Goal: Transaction & Acquisition: Subscribe to service/newsletter

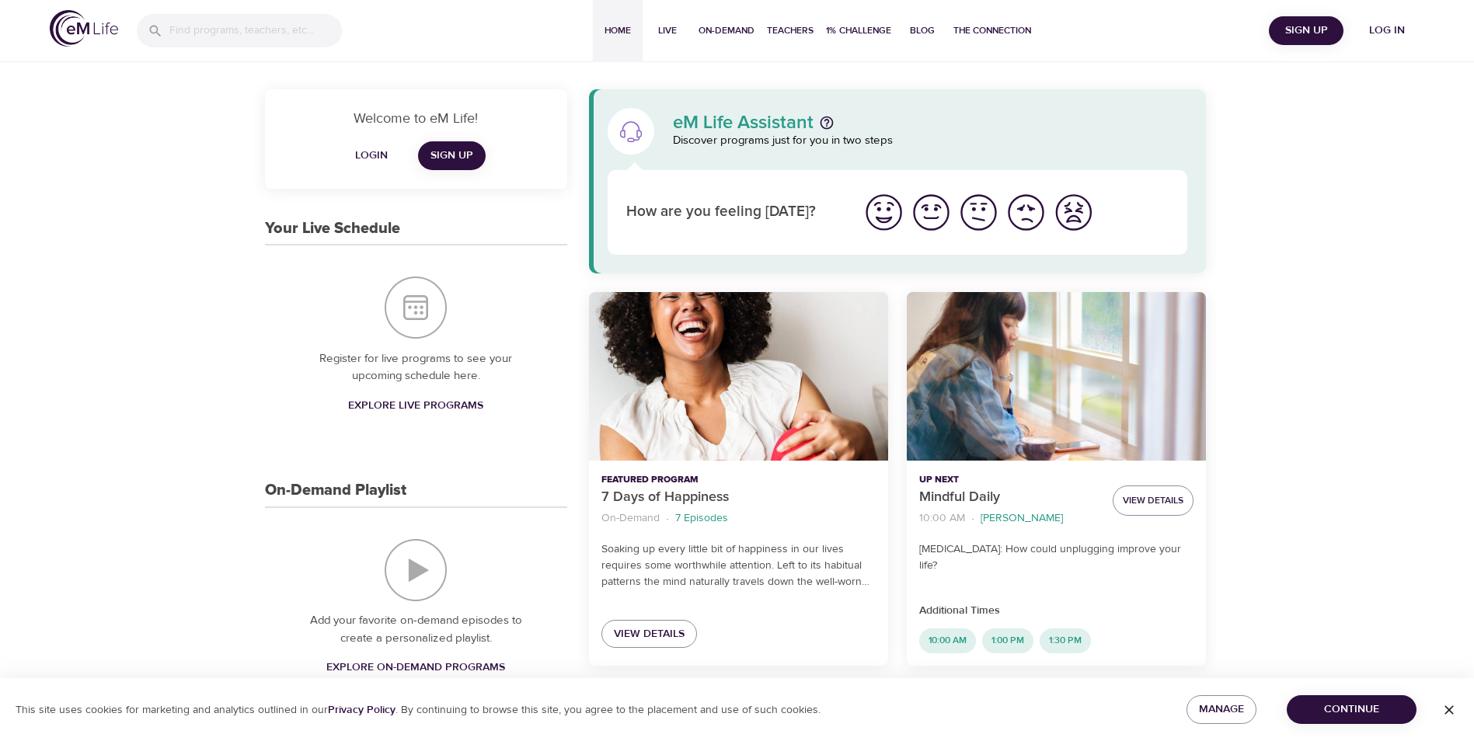
click at [376, 155] on span "Login" at bounding box center [371, 155] width 37 height 19
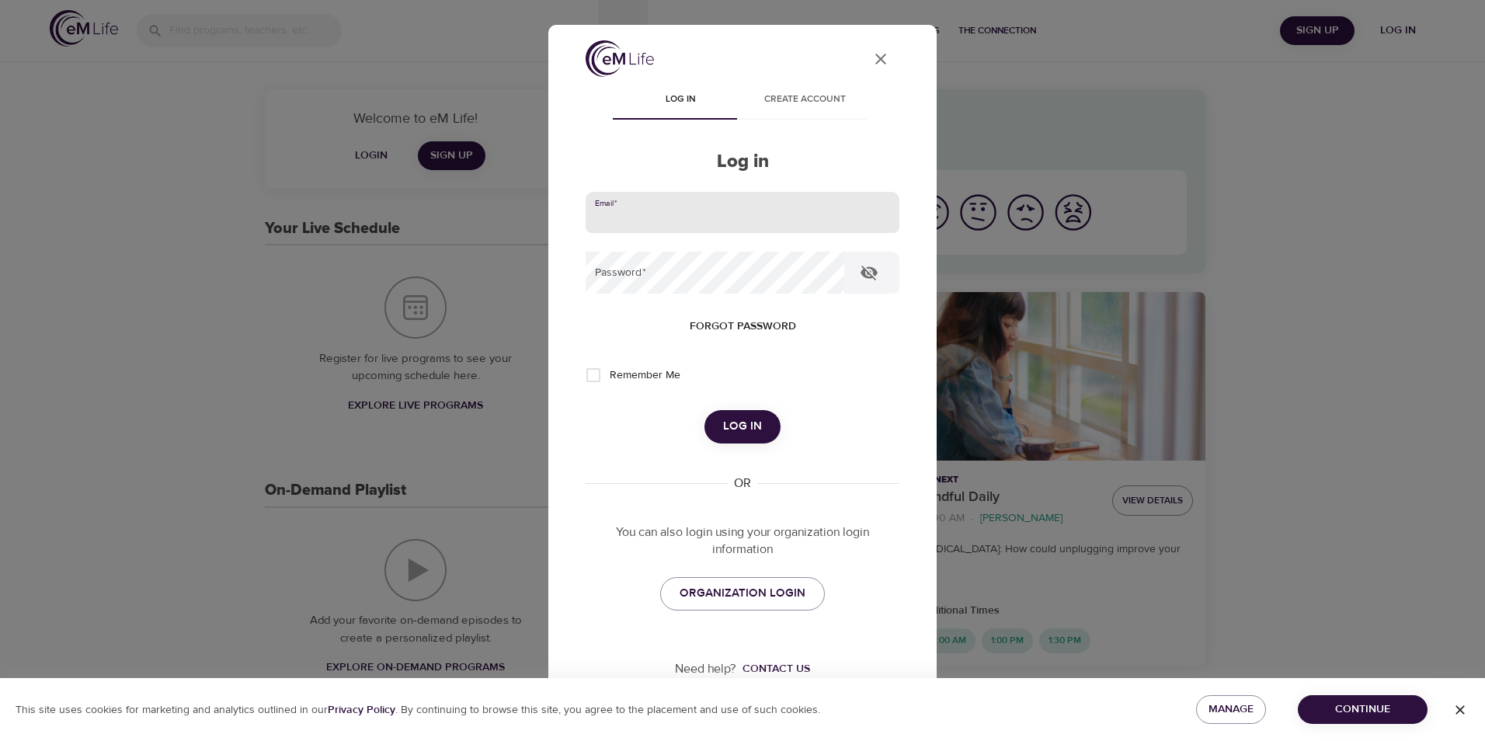
click at [764, 211] on input "email" at bounding box center [743, 213] width 314 height 42
type input "644905@regence.com"
click at [705, 410] on button "Log in" at bounding box center [743, 426] width 76 height 33
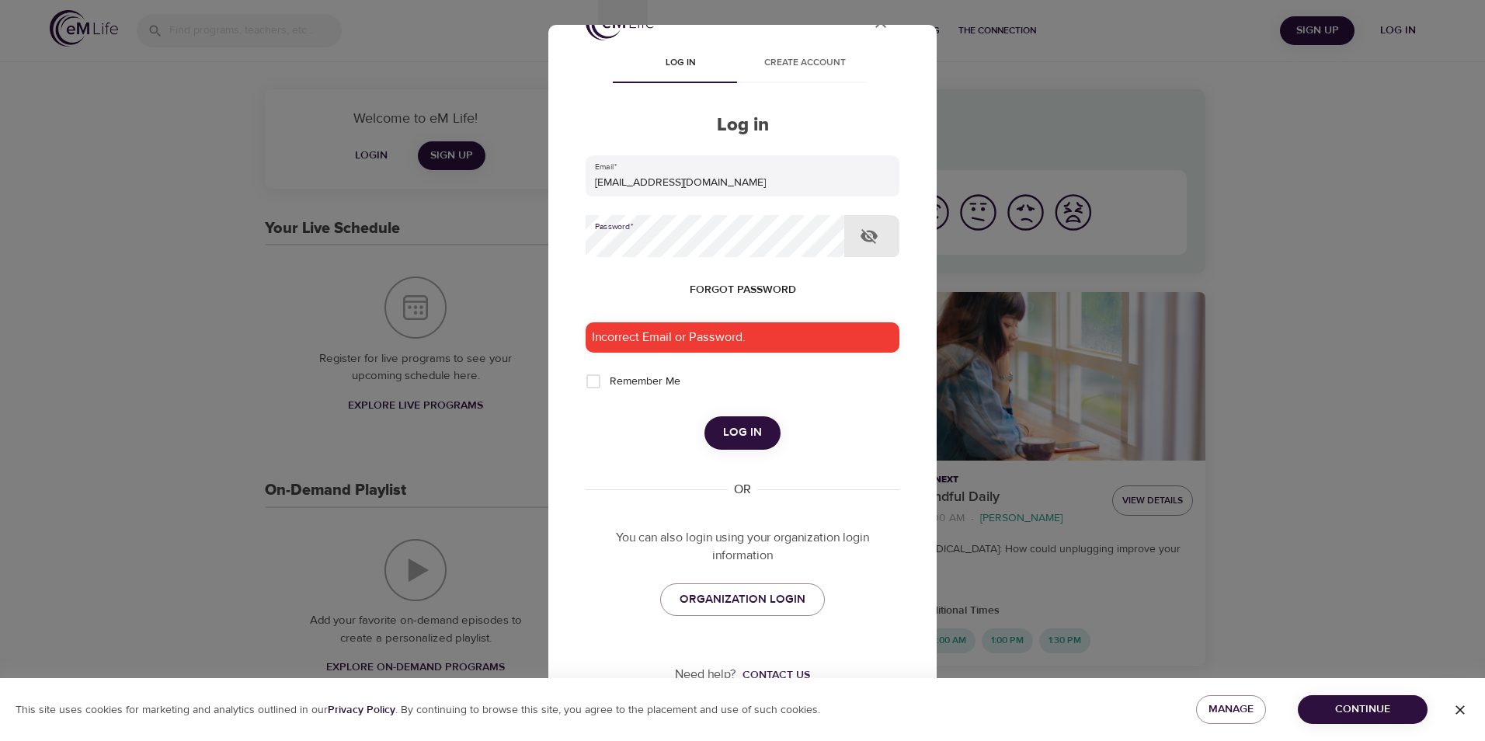
scroll to position [54, 0]
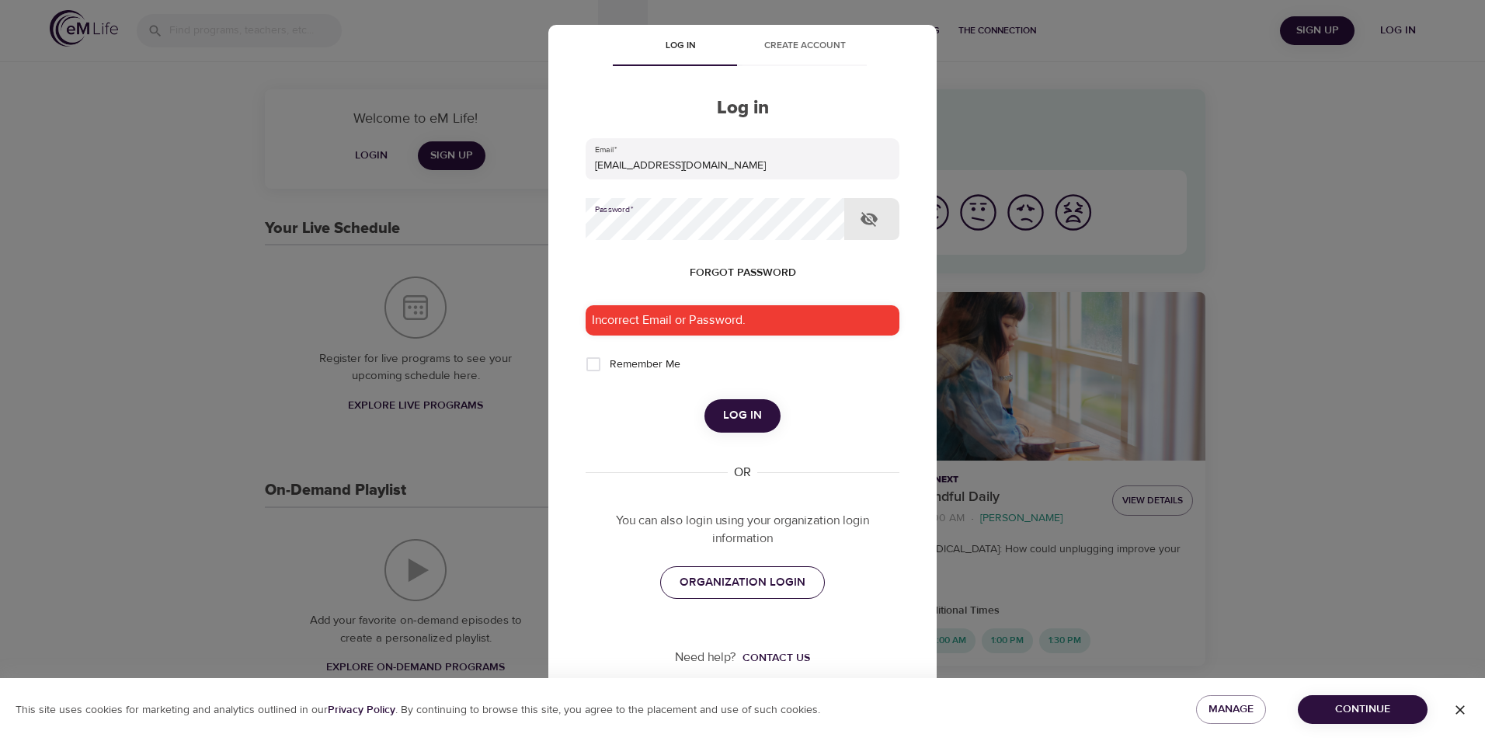
click at [792, 590] on span "ORGANIZATION LOGIN" at bounding box center [743, 583] width 126 height 20
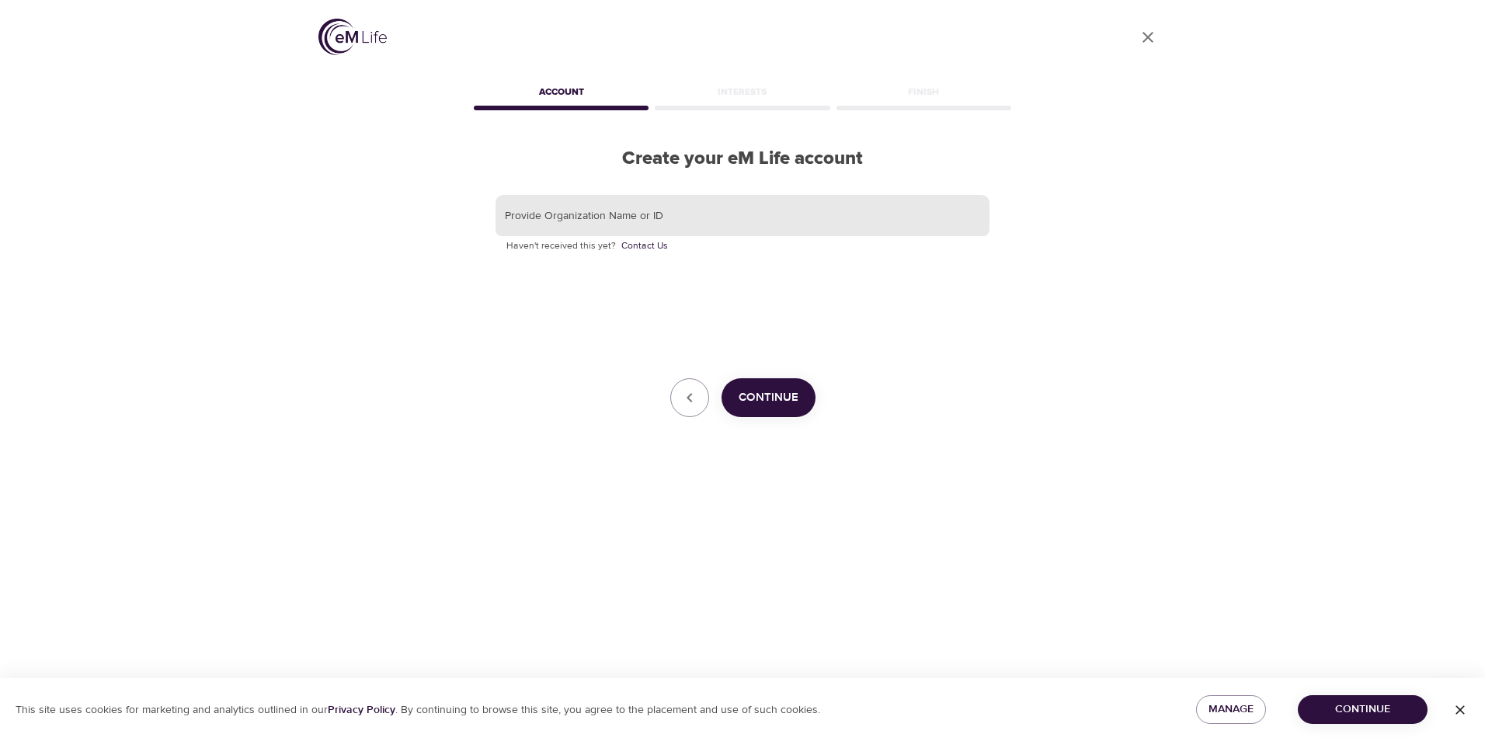
click at [586, 223] on input "text" at bounding box center [743, 216] width 494 height 42
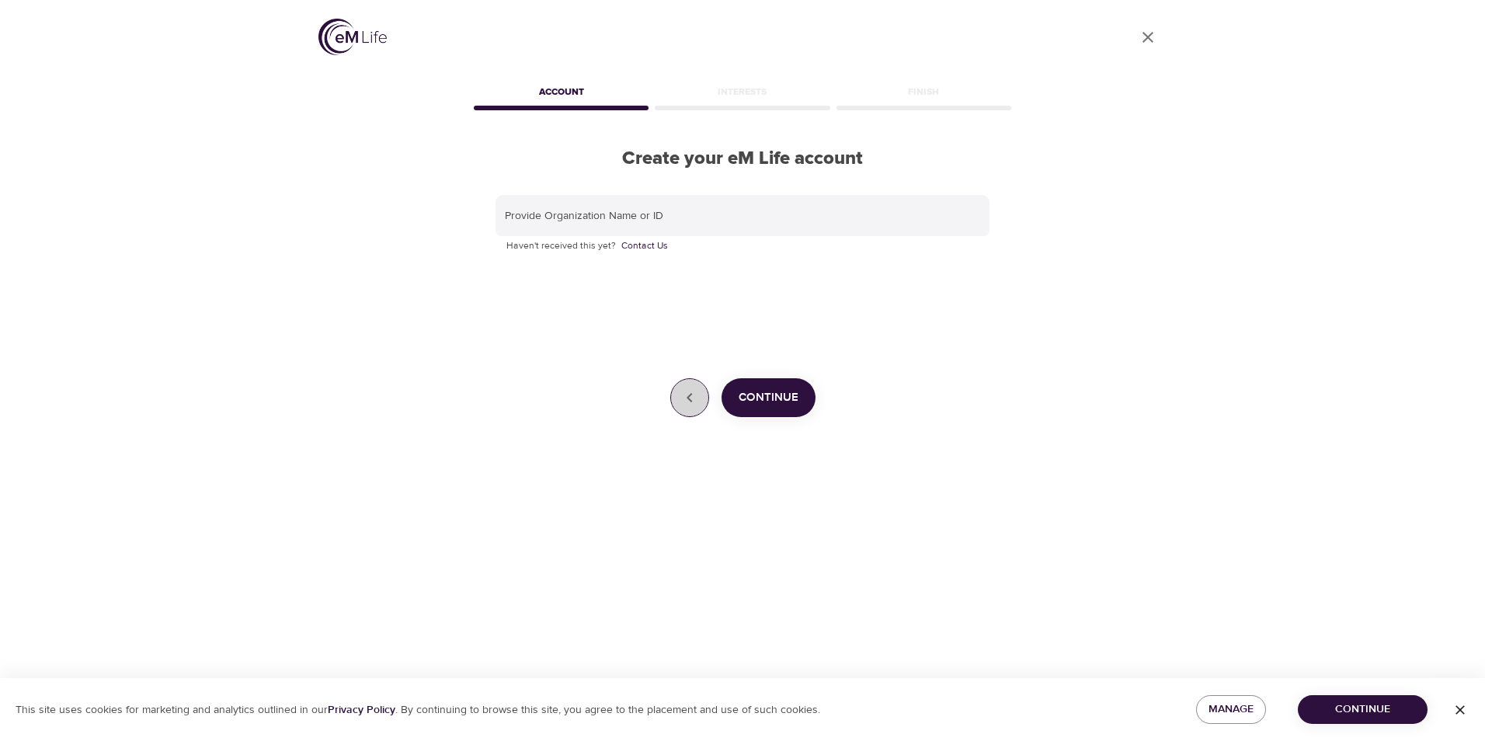
click at [702, 394] on button "button" at bounding box center [689, 397] width 39 height 39
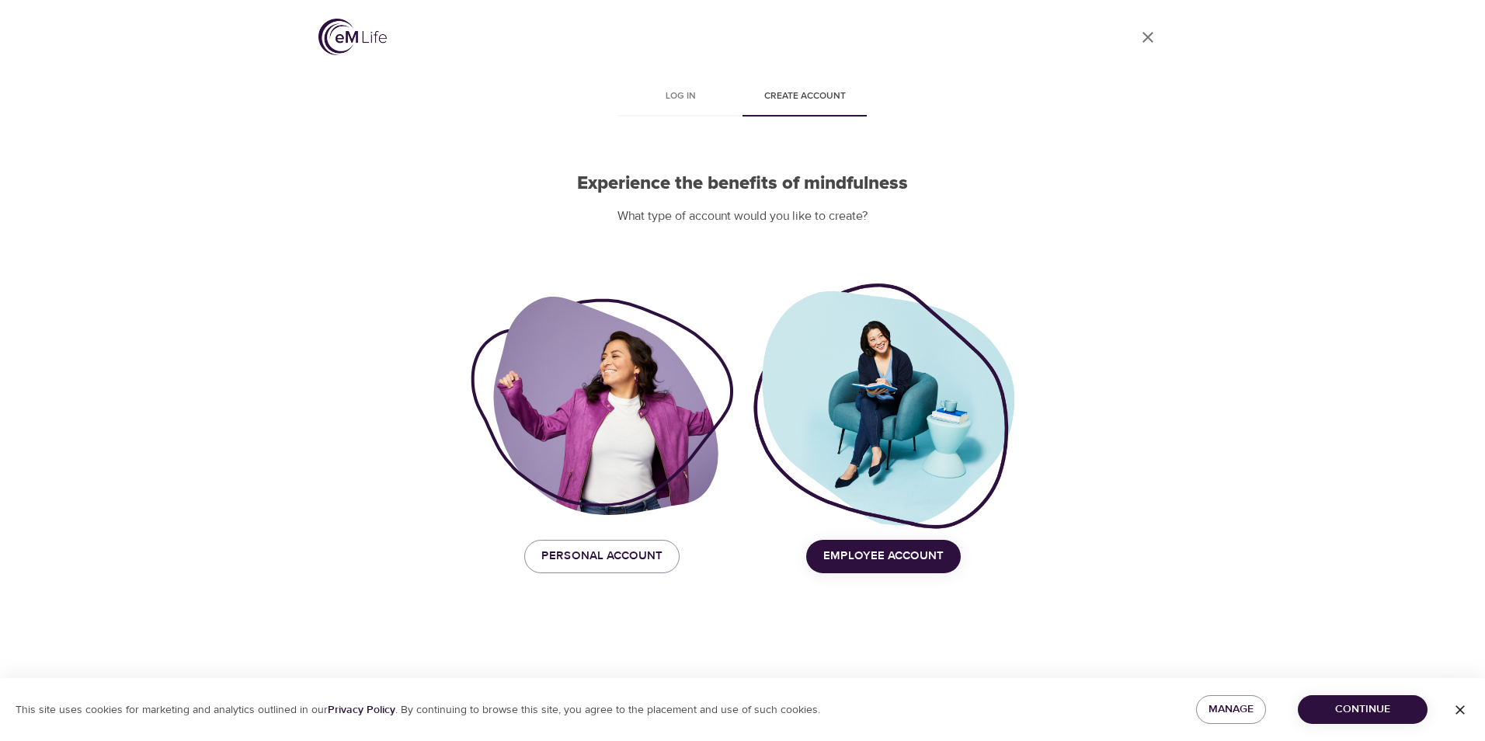
click at [1138, 41] on link "User Profile" at bounding box center [1148, 37] width 37 height 37
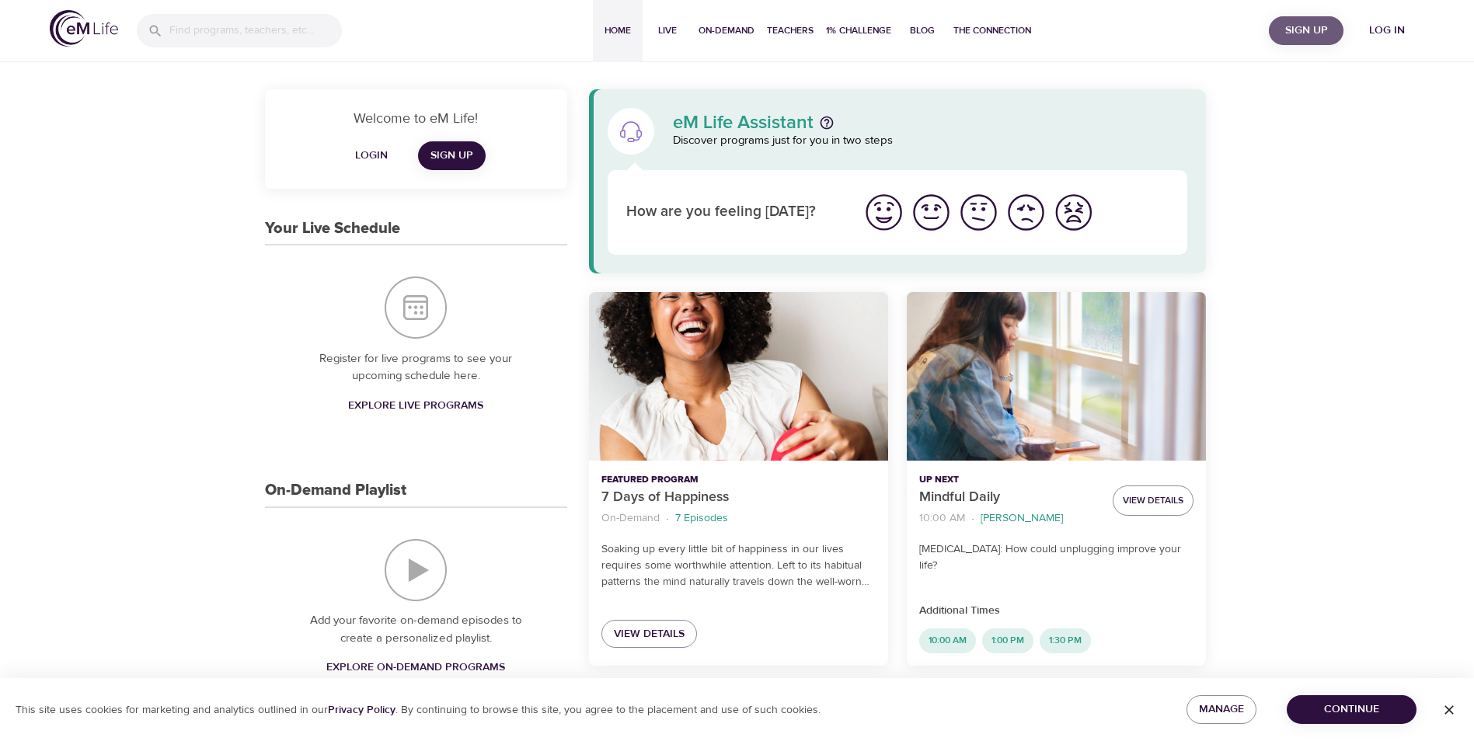
click at [1300, 31] on span "Sign Up" at bounding box center [1306, 30] width 62 height 19
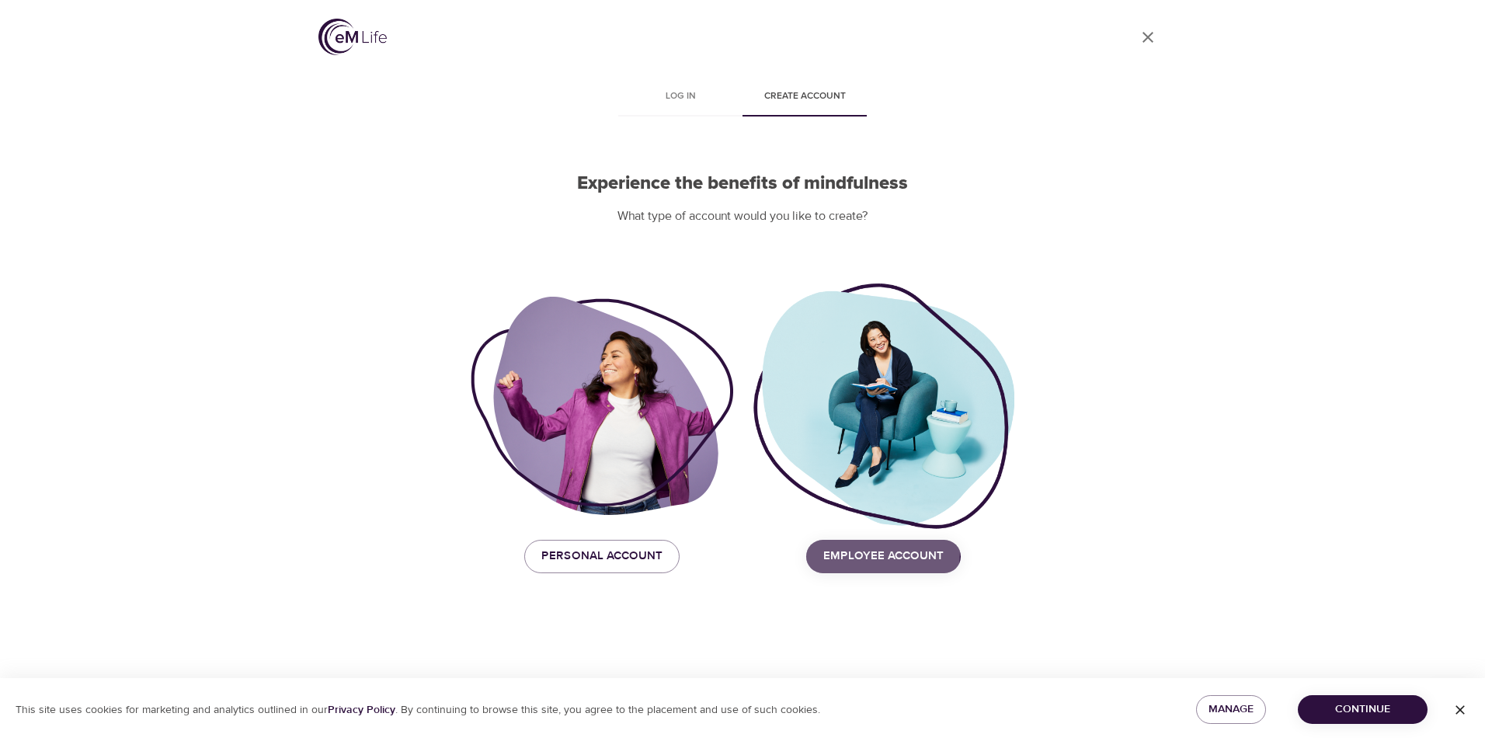
click at [844, 552] on span "Employee Account" at bounding box center [883, 556] width 120 height 20
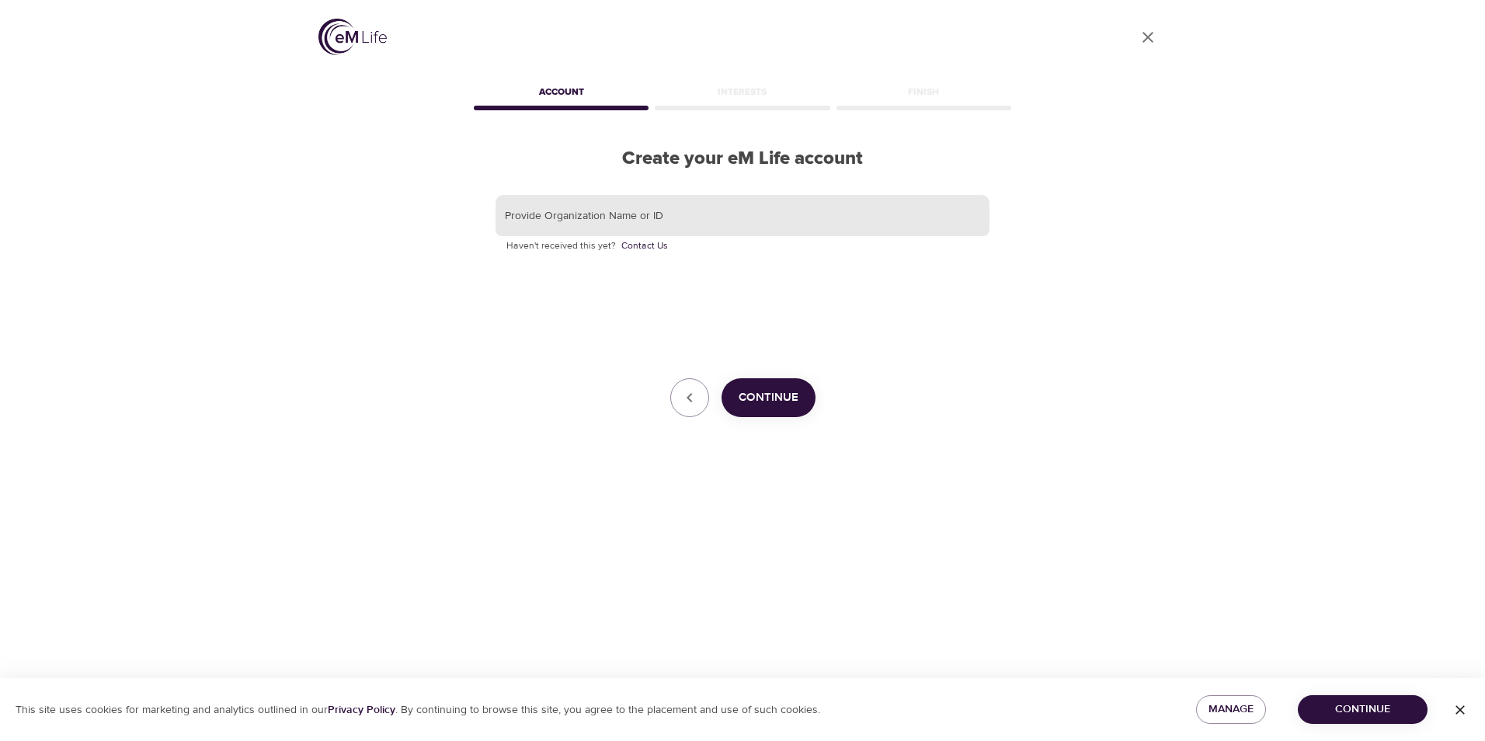
click at [750, 219] on input "text" at bounding box center [743, 216] width 494 height 42
type input "Cambia"
click at [782, 388] on span "Continue" at bounding box center [769, 398] width 60 height 20
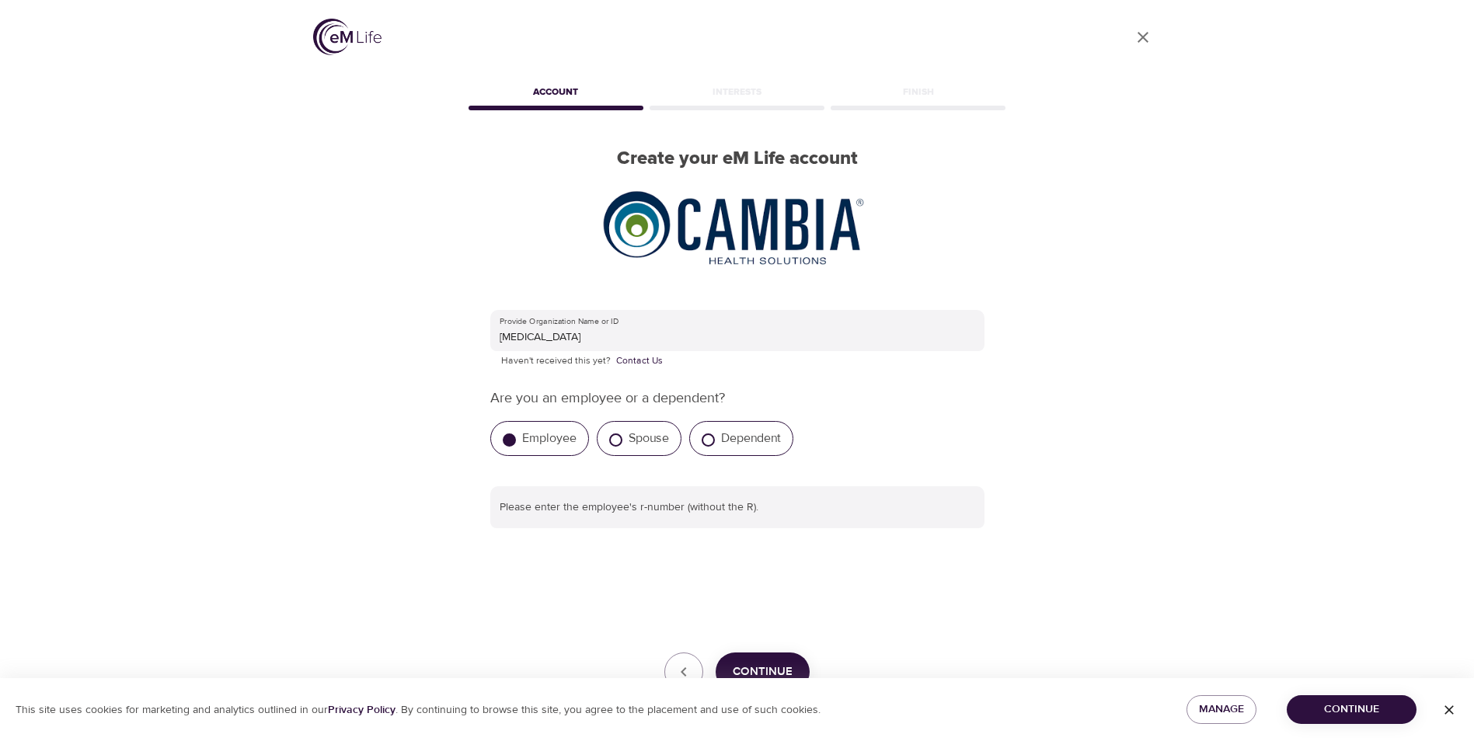
click at [552, 442] on label "Employee" at bounding box center [549, 438] width 54 height 16
click at [516, 442] on input "Employee" at bounding box center [509, 439] width 13 height 13
click at [541, 434] on label "Employee" at bounding box center [549, 438] width 54 height 16
click at [516, 434] on input "Employee" at bounding box center [509, 439] width 13 height 13
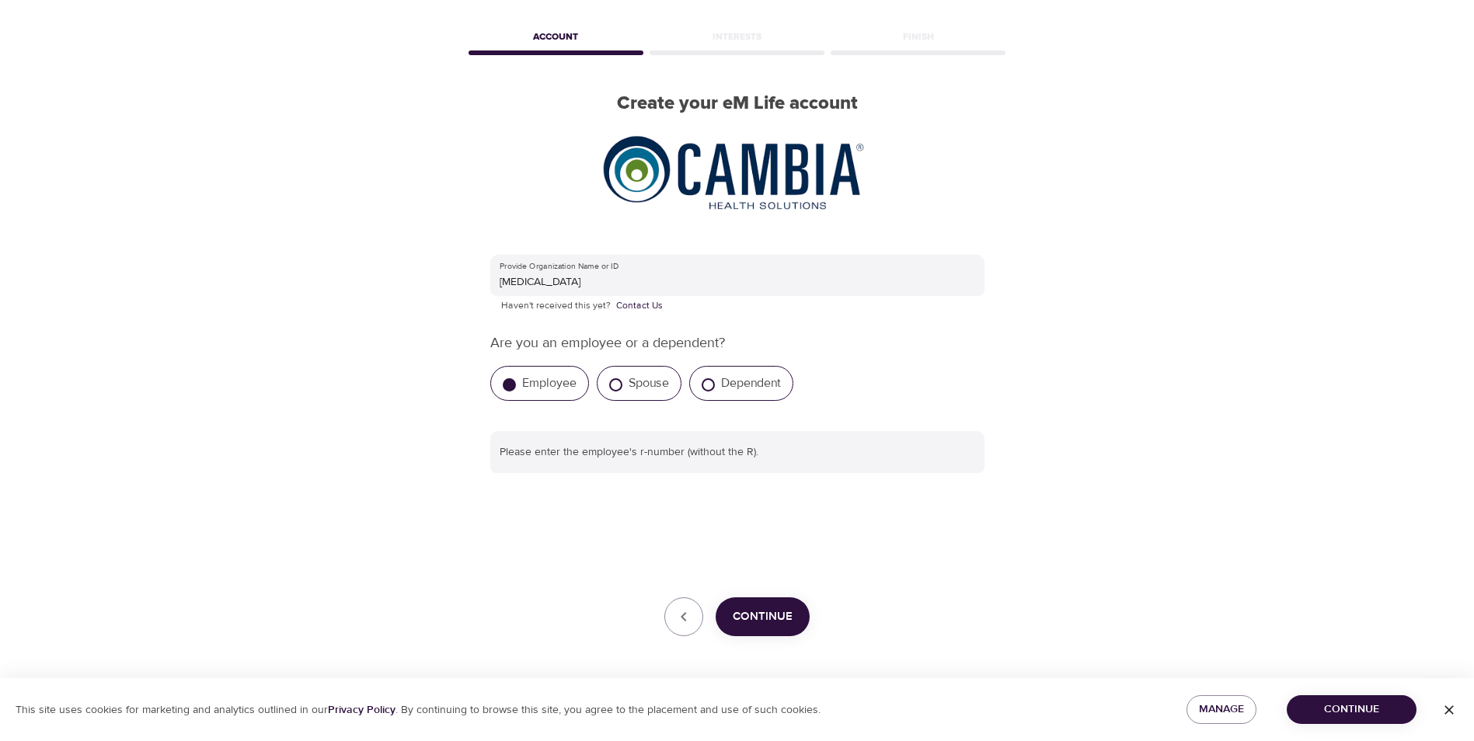
click at [767, 613] on span "Continue" at bounding box center [763, 617] width 60 height 20
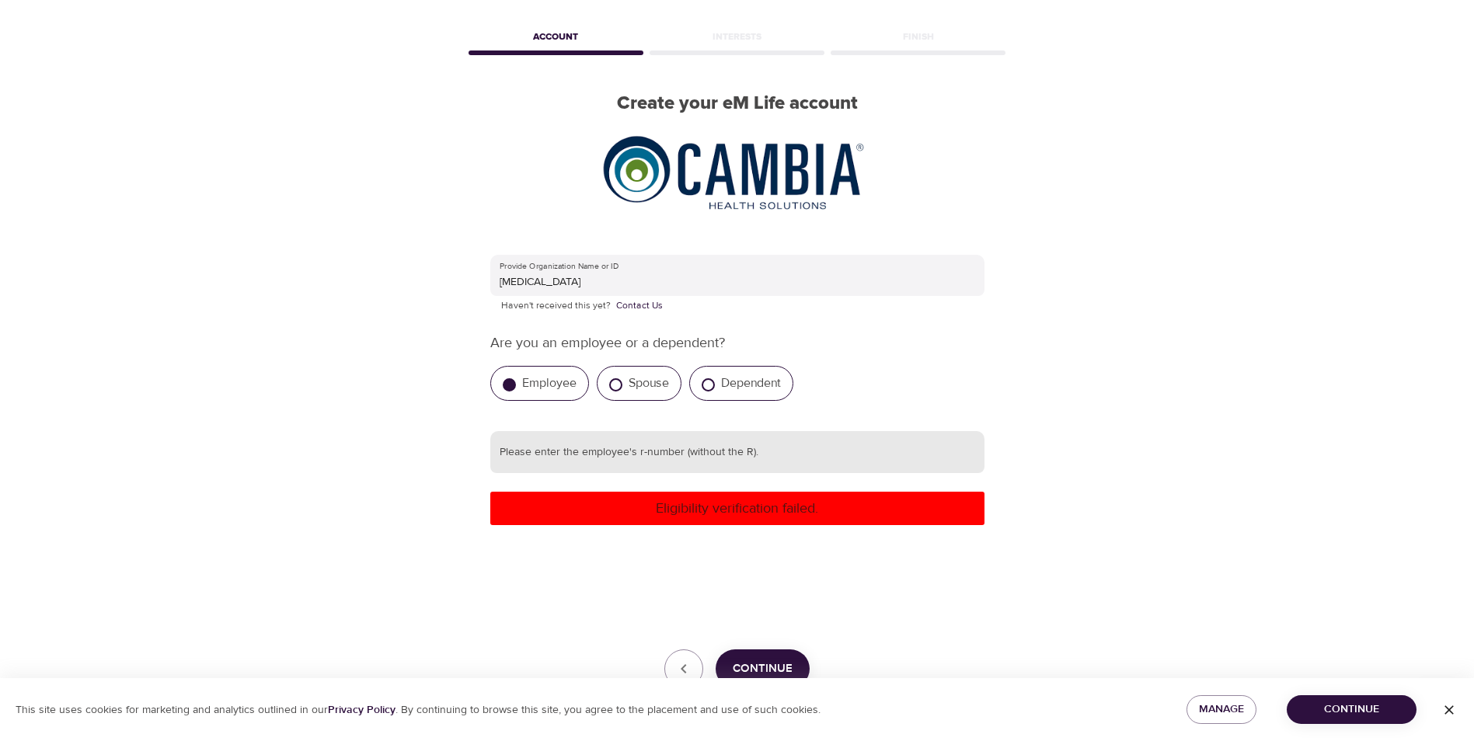
click at [618, 460] on input "text" at bounding box center [737, 452] width 494 height 42
type input "644905"
click at [778, 656] on button "Continue" at bounding box center [762, 668] width 94 height 39
click at [587, 453] on input "644905" at bounding box center [737, 452] width 494 height 42
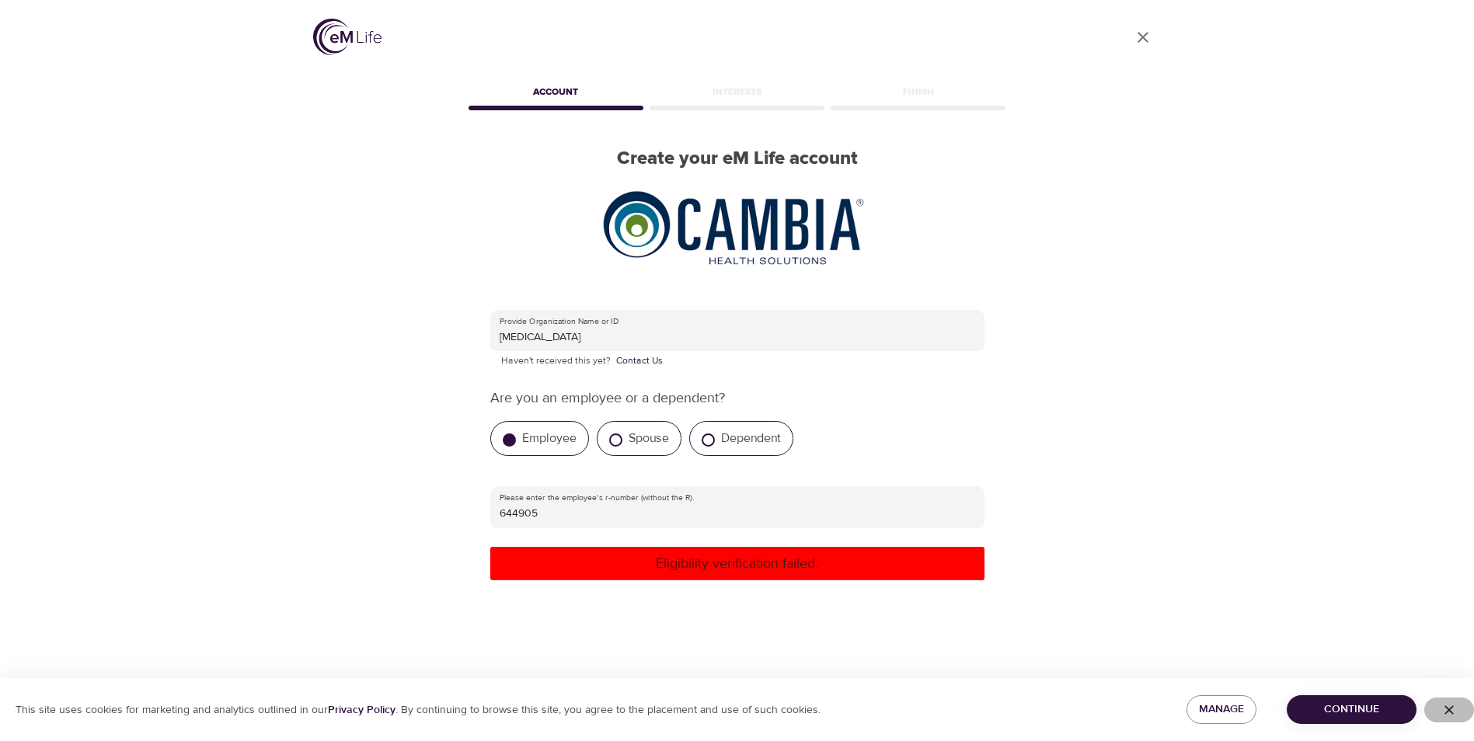
click at [1450, 706] on icon "button" at bounding box center [1449, 710] width 16 height 16
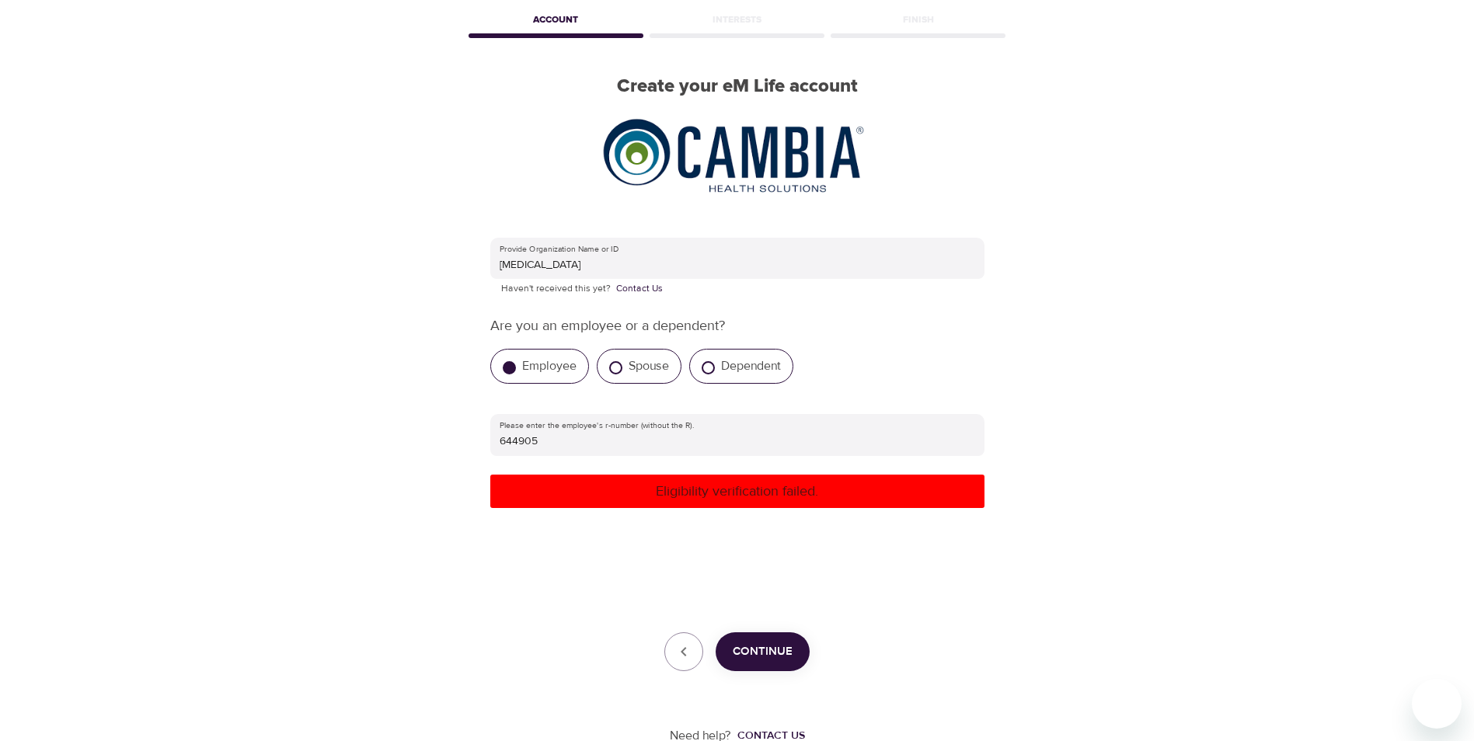
scroll to position [107, 0]
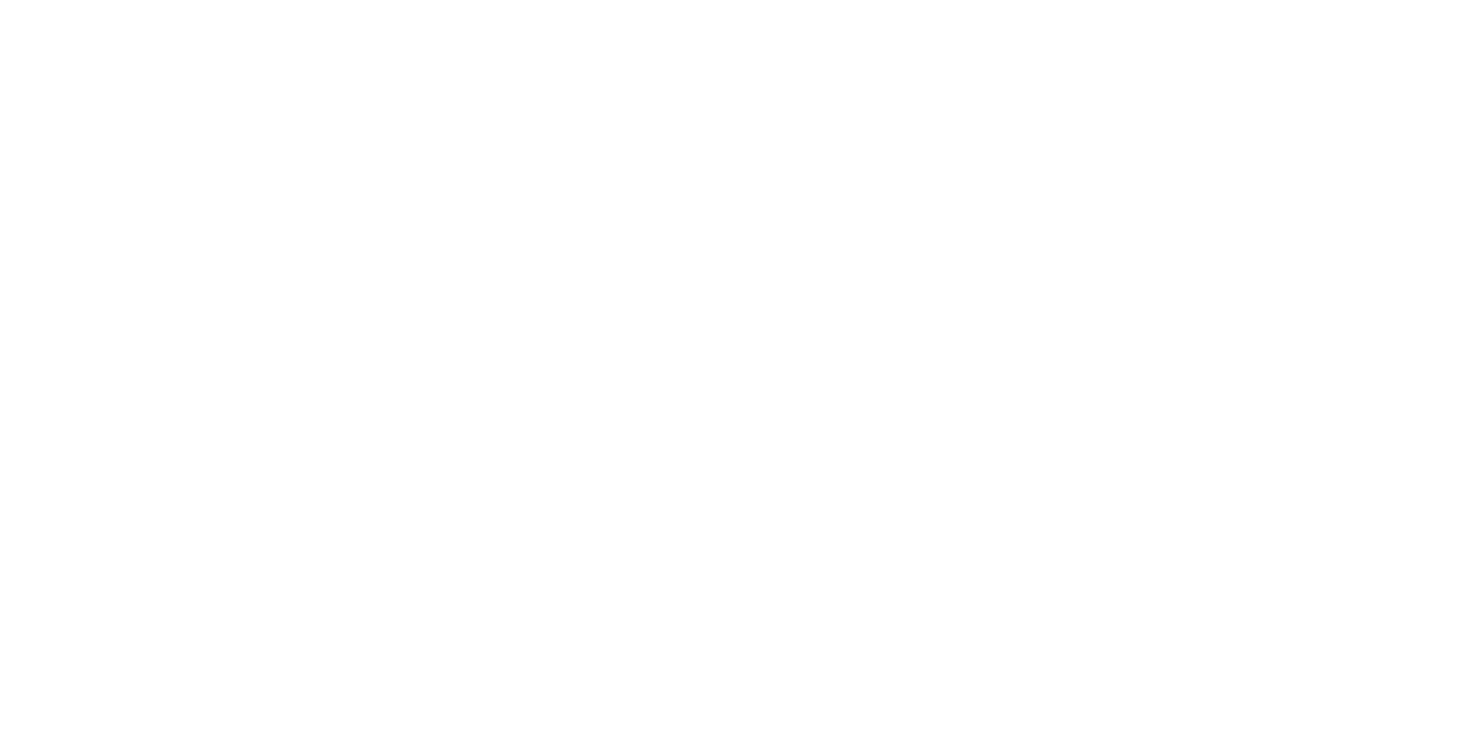
scroll to position [88, 0]
